Goal: Task Accomplishment & Management: Manage account settings

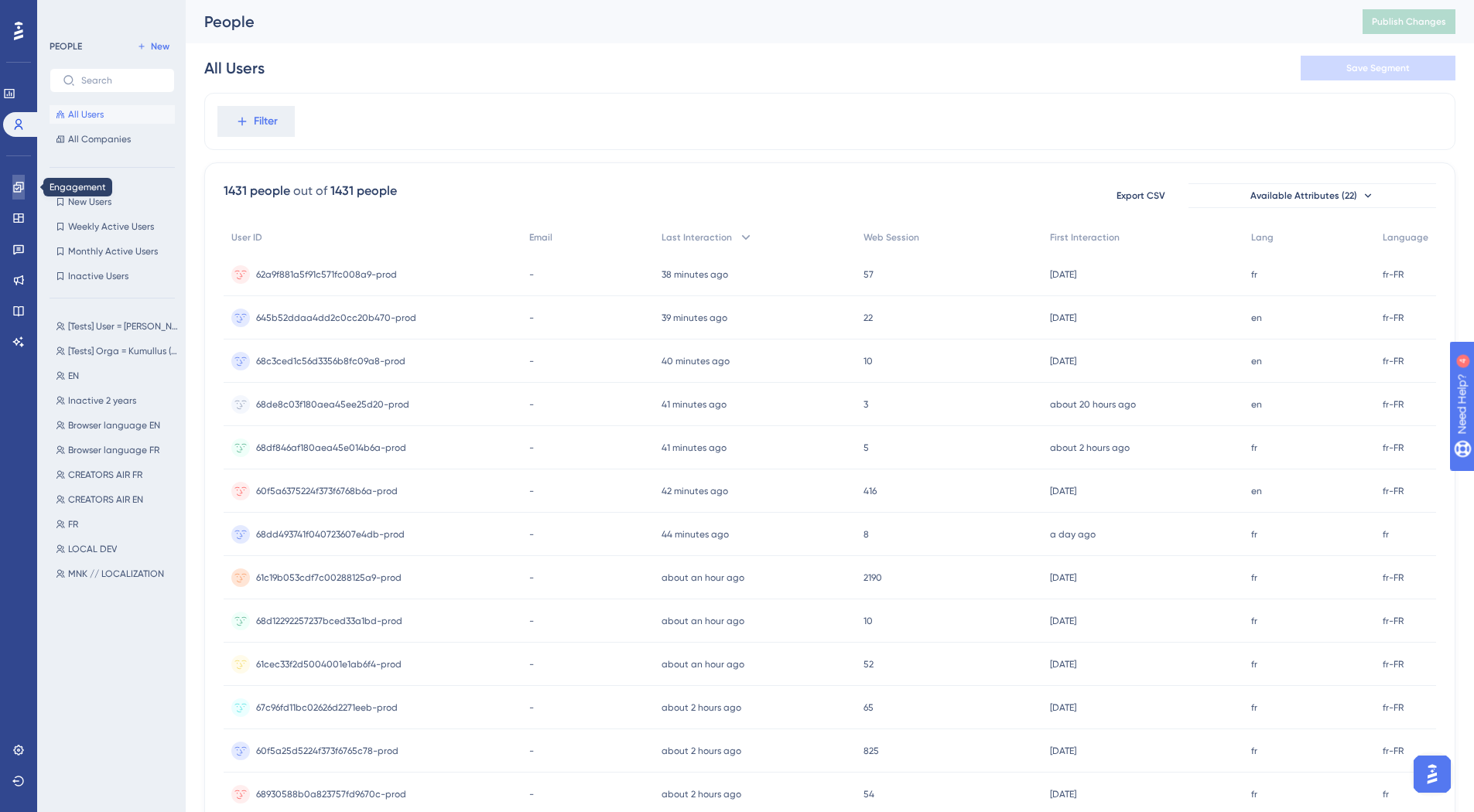
click at [15, 181] on icon at bounding box center [18, 187] width 12 height 12
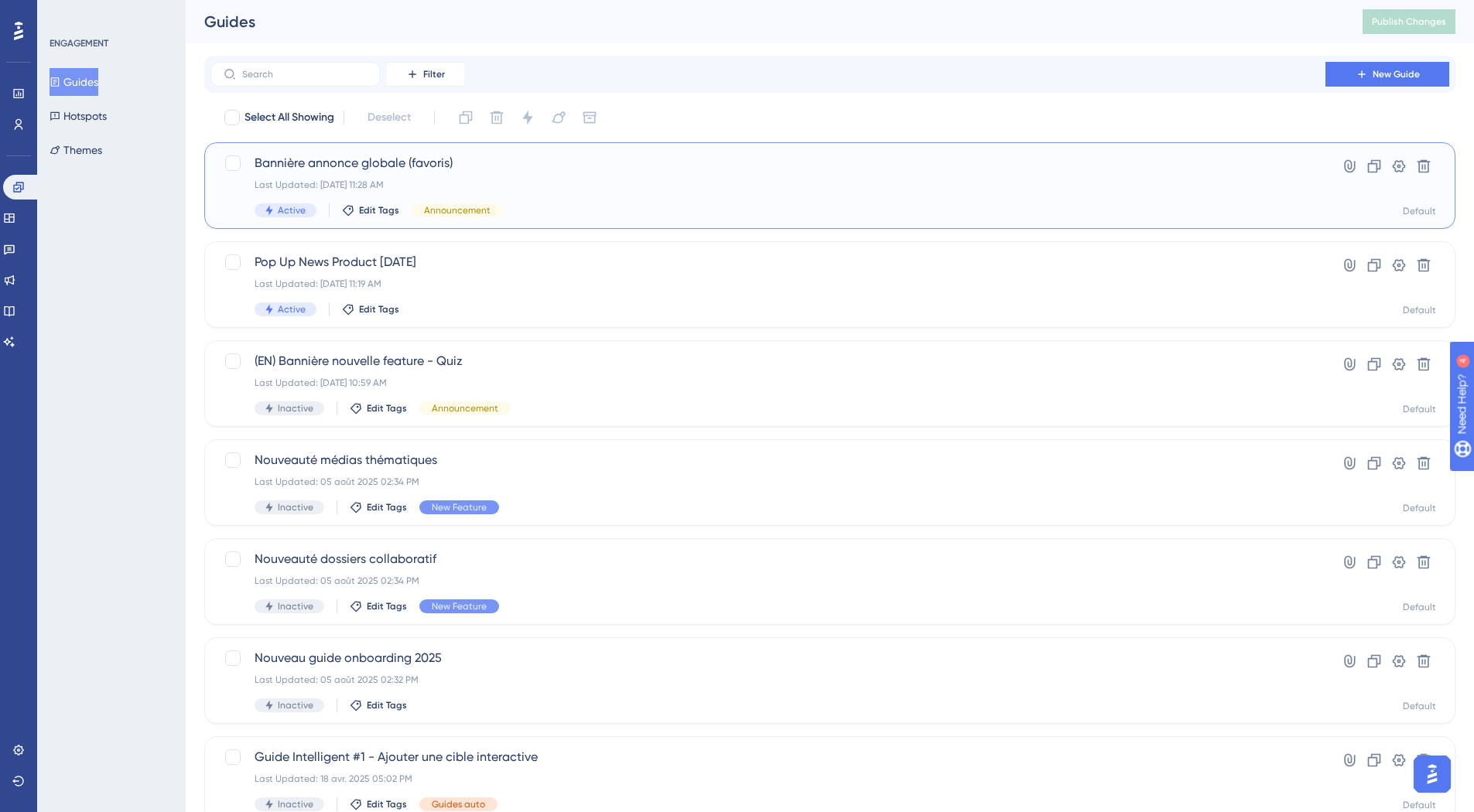
click at [726, 184] on div "Last Updated: [DATE] 11:28 AM" at bounding box center [769, 184] width 1027 height 12
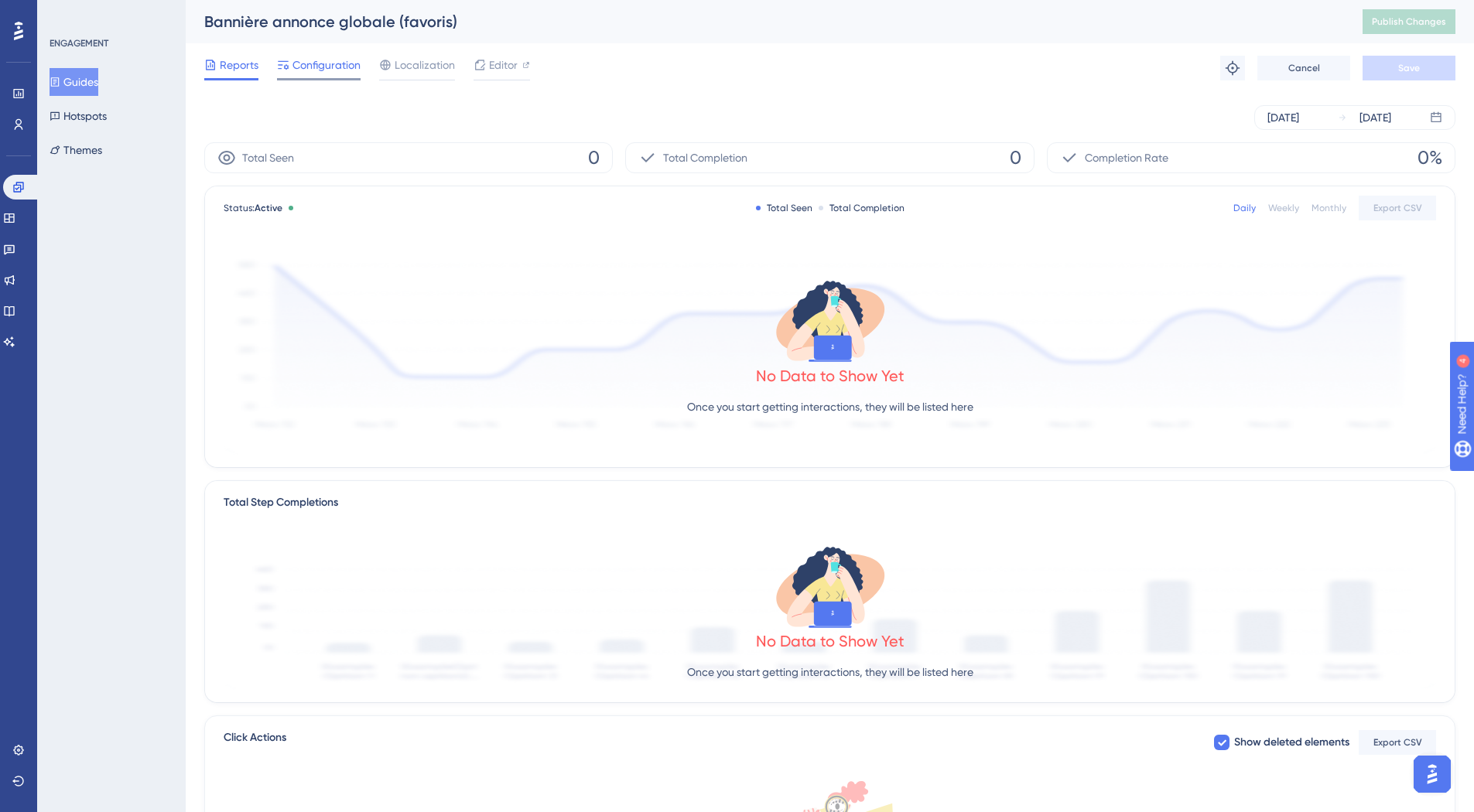
click at [324, 68] on span "Configuration" at bounding box center [326, 64] width 68 height 18
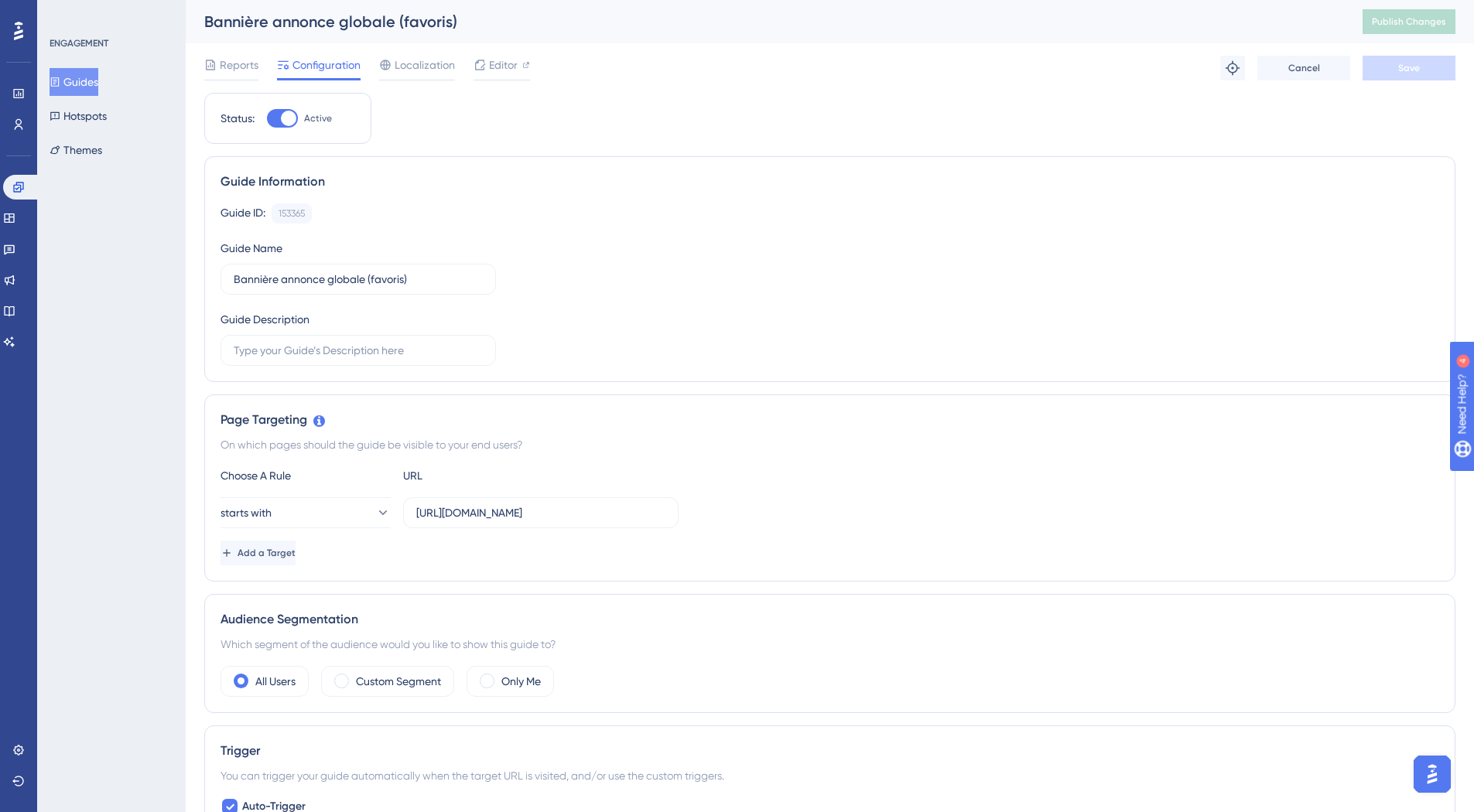
click at [18, 25] on icon at bounding box center [19, 31] width 10 height 18
